Goal: Task Accomplishment & Management: Manage account settings

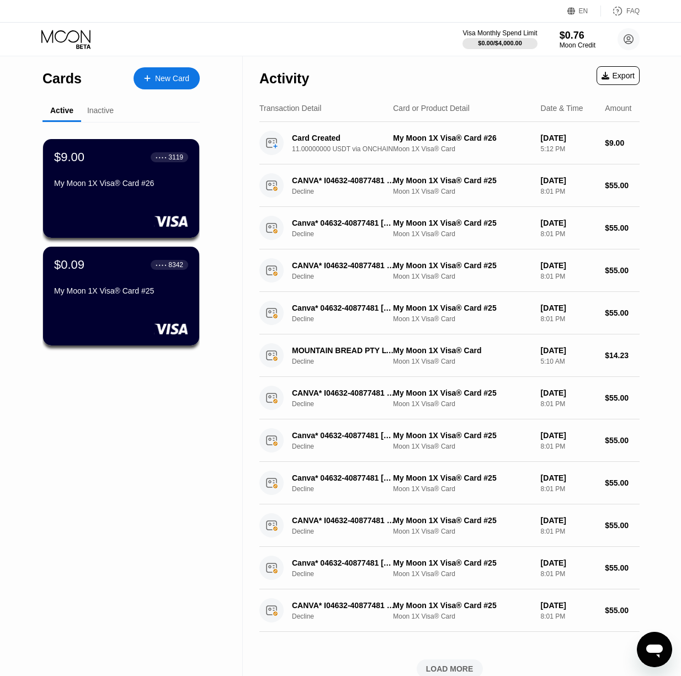
click at [116, 181] on div "$9.00 ● ● ● ● 3119 My Moon 1X Visa® Card #26" at bounding box center [121, 171] width 134 height 42
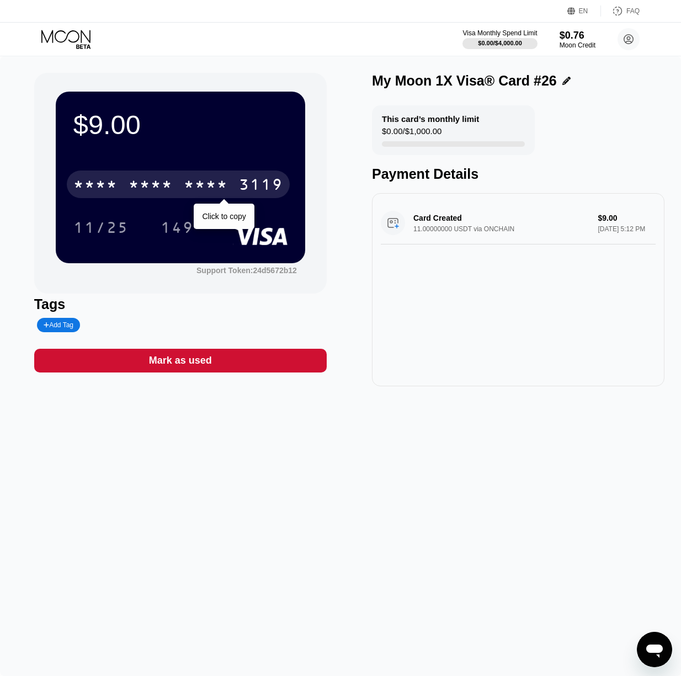
click at [261, 190] on div "3119" at bounding box center [261, 186] width 44 height 18
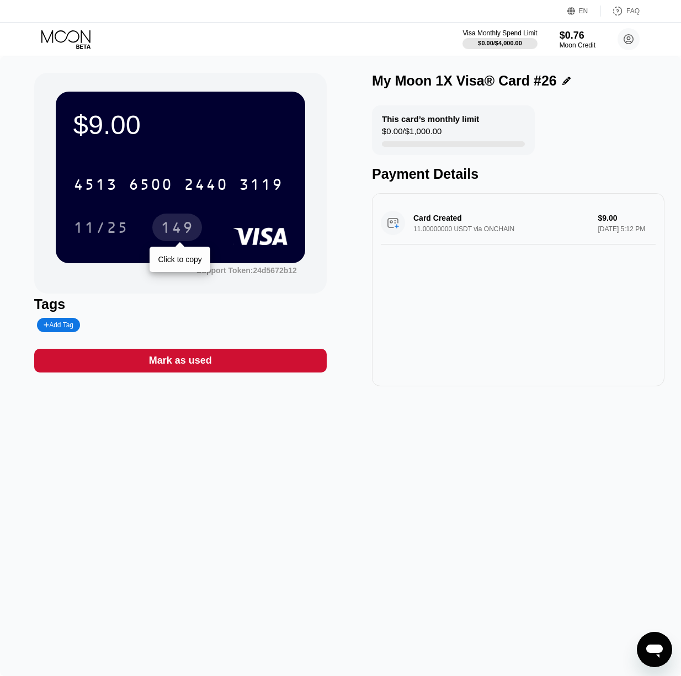
click at [179, 219] on div "149" at bounding box center [177, 228] width 50 height 28
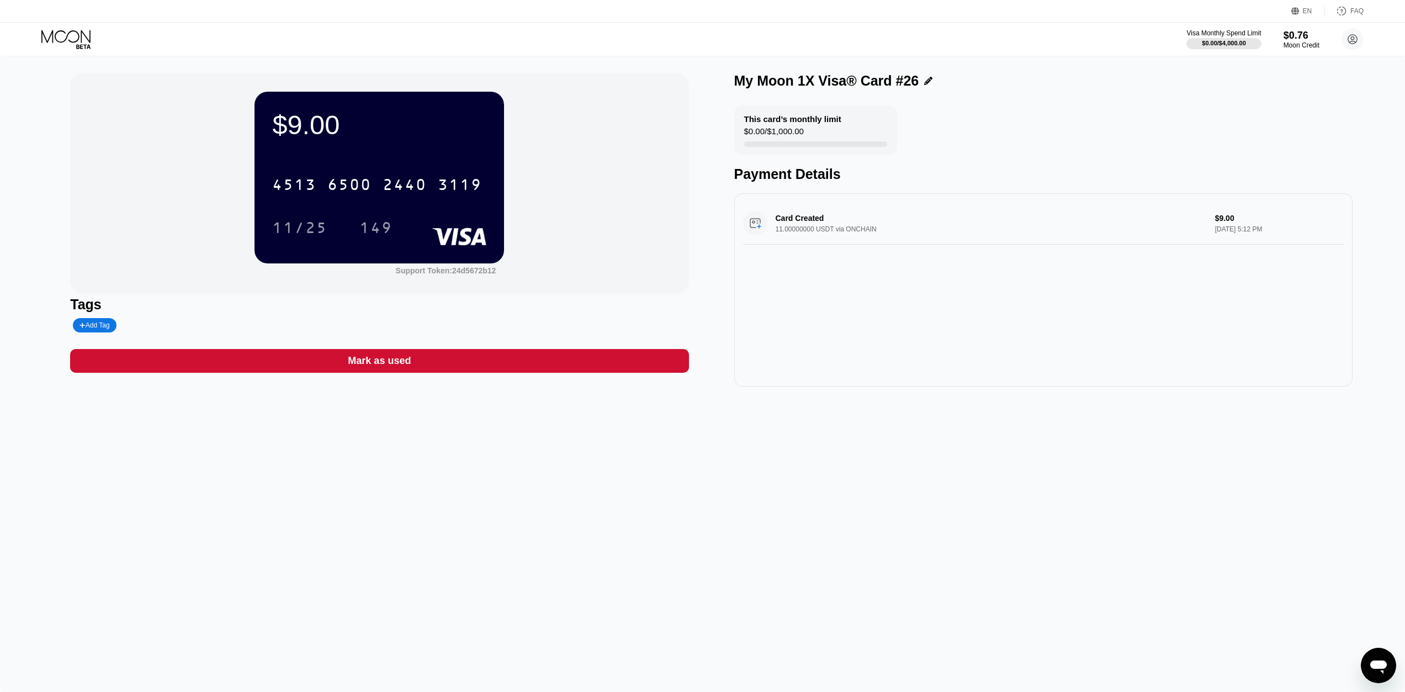
click at [451, 131] on div "$9.00" at bounding box center [379, 124] width 214 height 31
click at [70, 41] on icon at bounding box center [65, 36] width 49 height 13
